Goal: Information Seeking & Learning: Learn about a topic

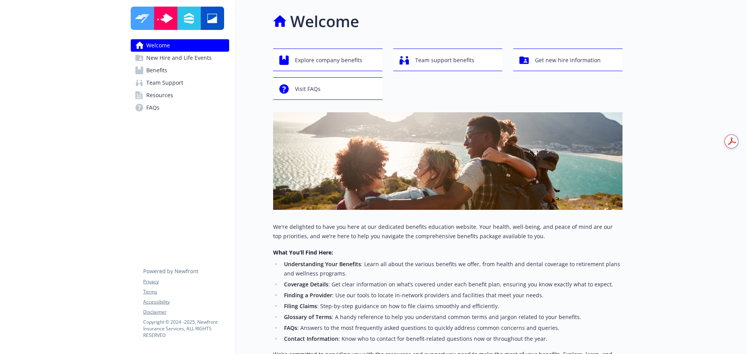
click at [156, 70] on span "Benefits" at bounding box center [156, 70] width 21 height 12
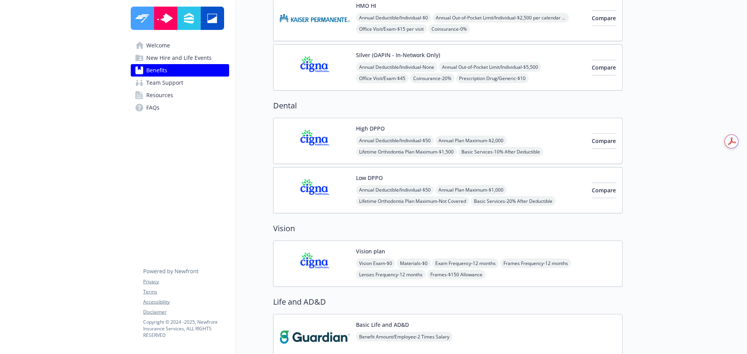
scroll to position [337, 0]
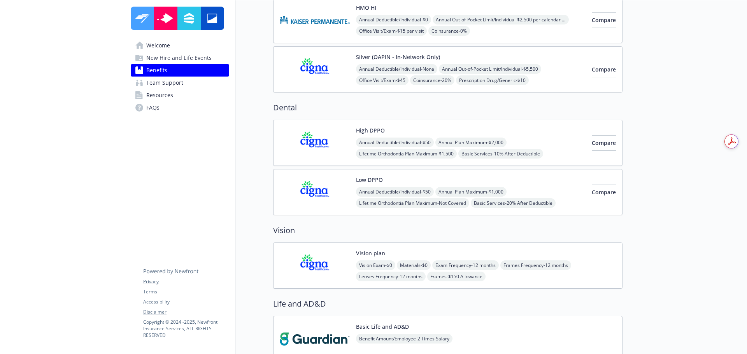
click at [185, 84] on link "Team Support" at bounding box center [180, 83] width 98 height 12
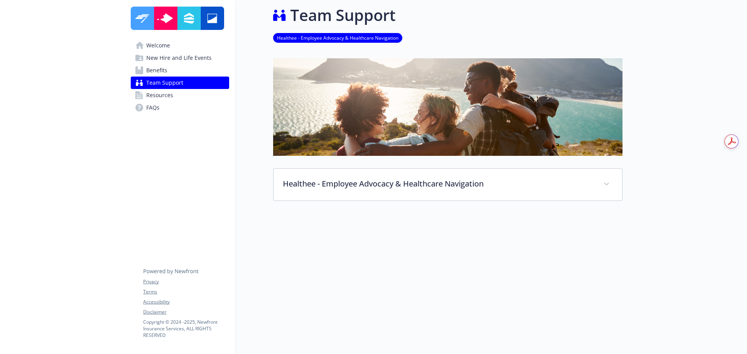
scroll to position [12, 0]
click at [188, 67] on link "Benefits" at bounding box center [180, 70] width 98 height 12
